Goal: Find specific page/section: Find specific page/section

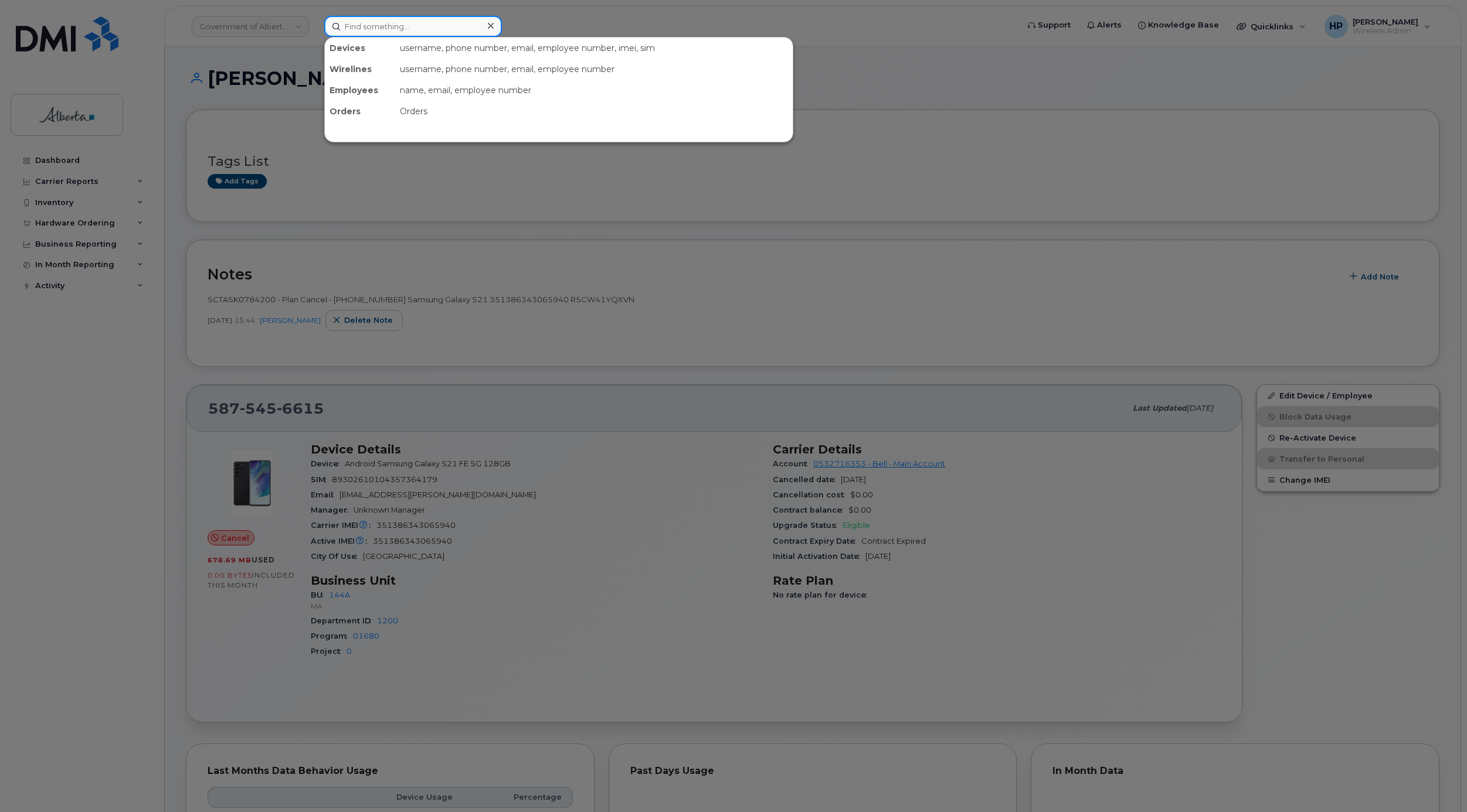
click at [372, 22] on input at bounding box center [413, 26] width 178 height 21
paste input "7802337248"
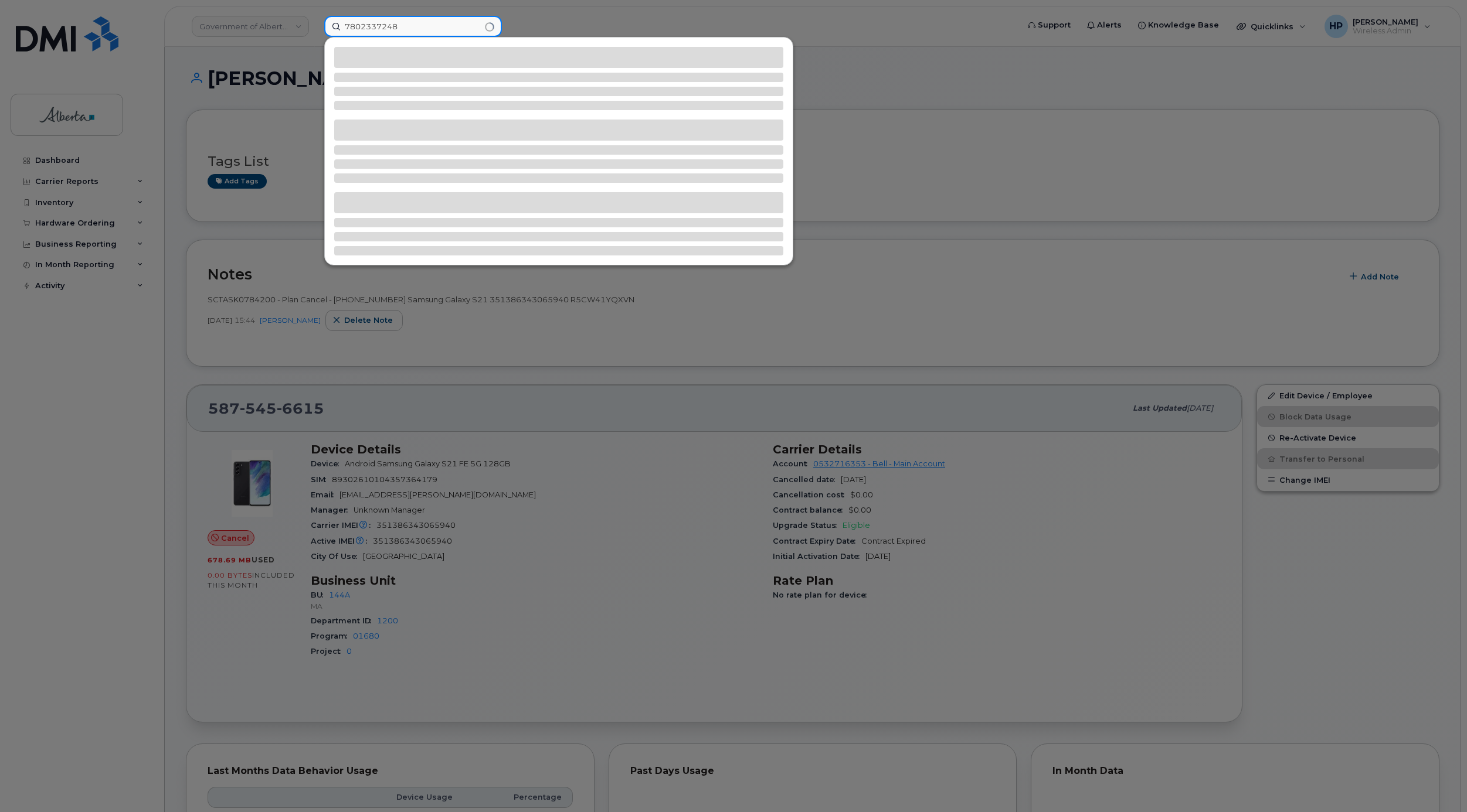
type input "7802337248"
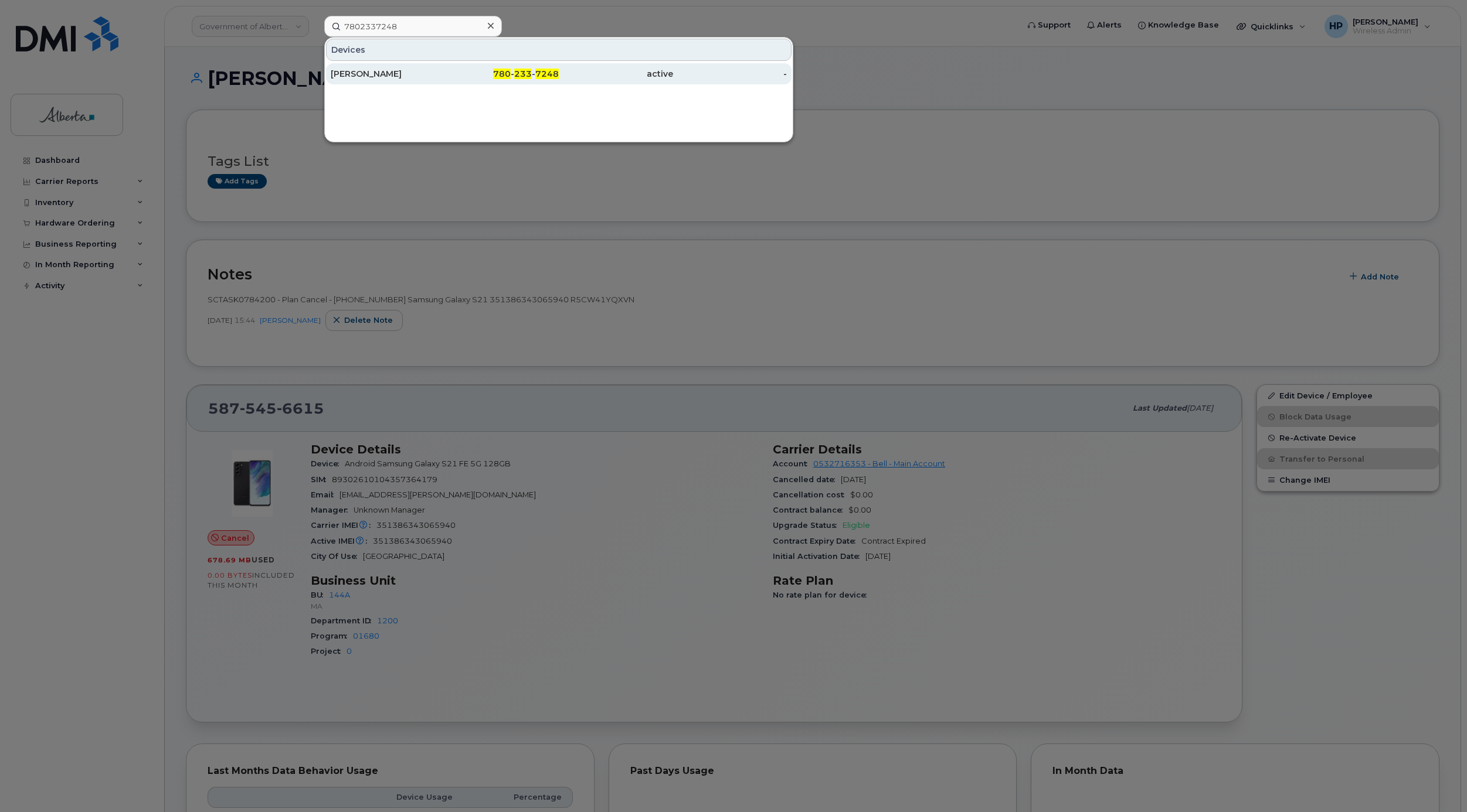
click at [369, 78] on div "[PERSON_NAME]" at bounding box center [388, 73] width 114 height 11
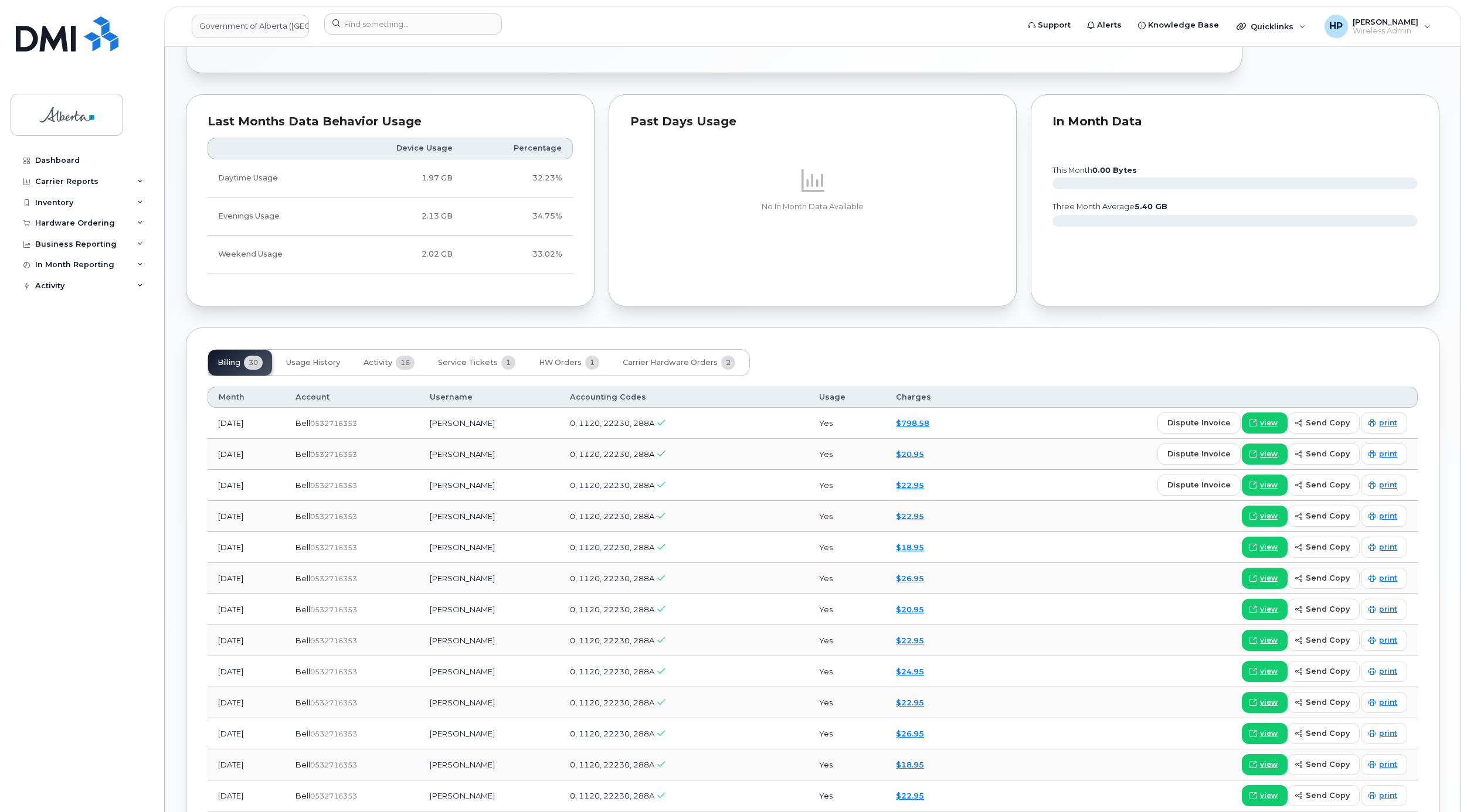
scroll to position [611, 0]
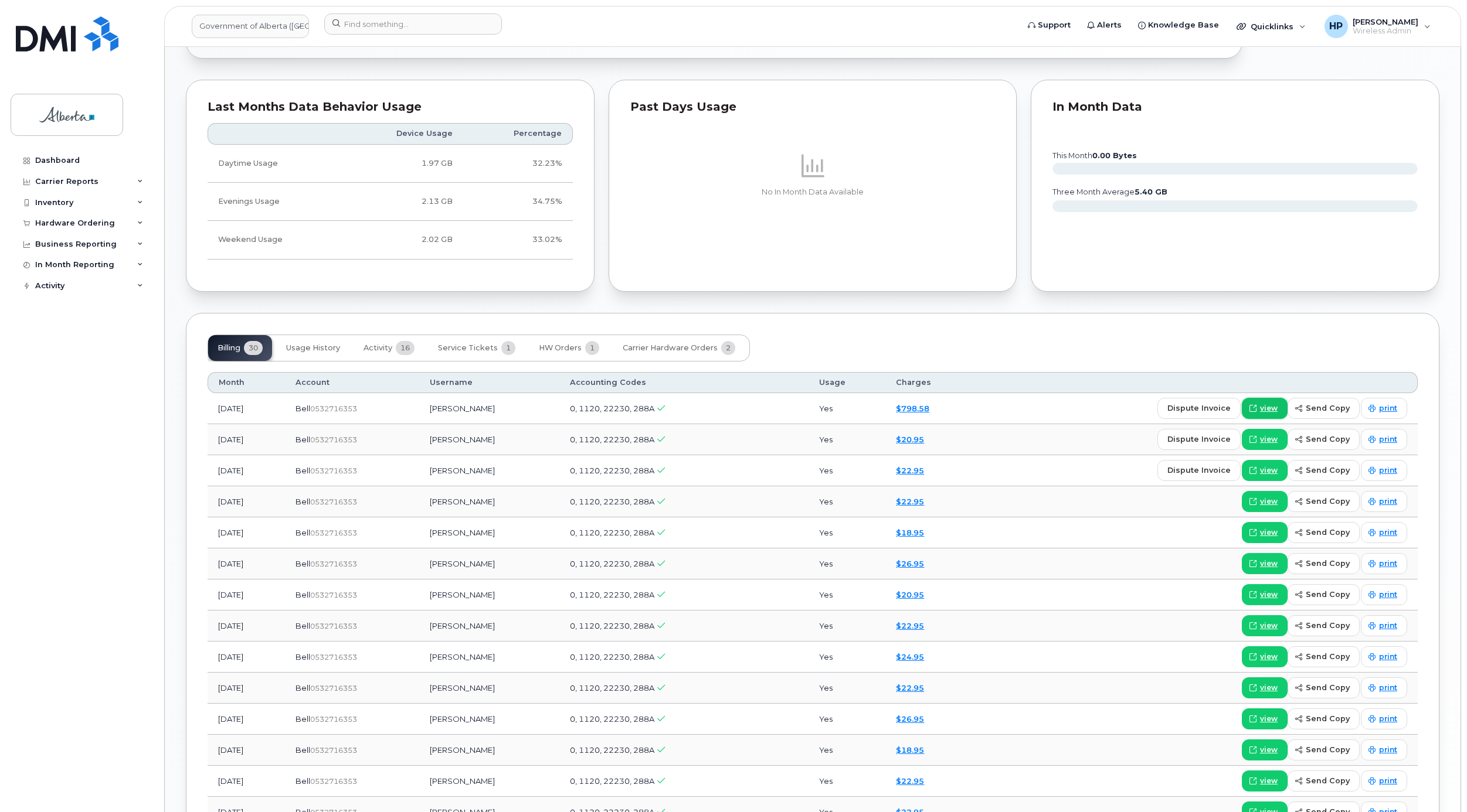
click at [1263, 414] on span "view" at bounding box center [1269, 409] width 18 height 11
